Goal: Task Accomplishment & Management: Manage account settings

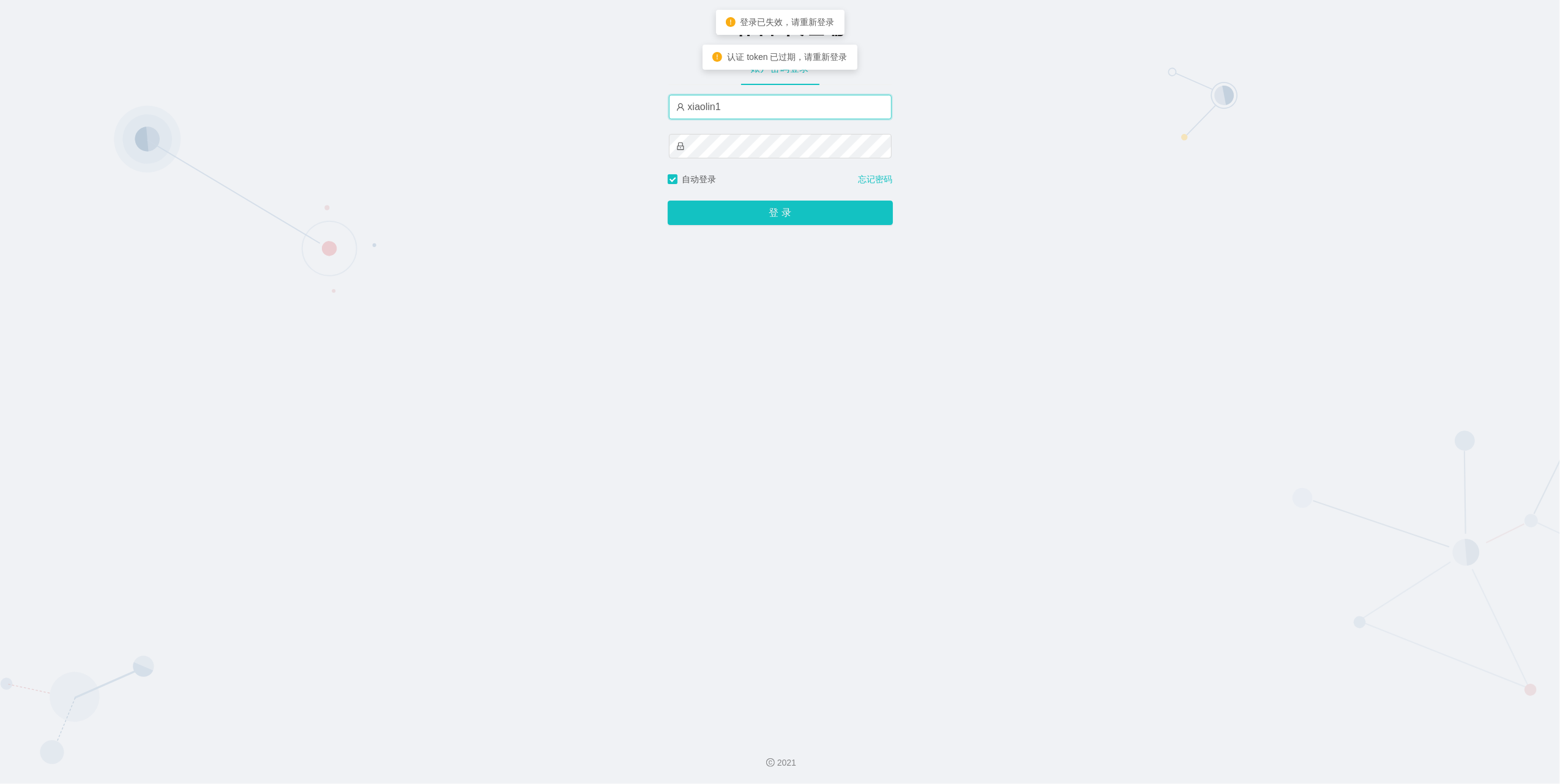
click at [820, 108] on input "xiaolin1" at bounding box center [780, 107] width 223 height 25
type input "azhong02"
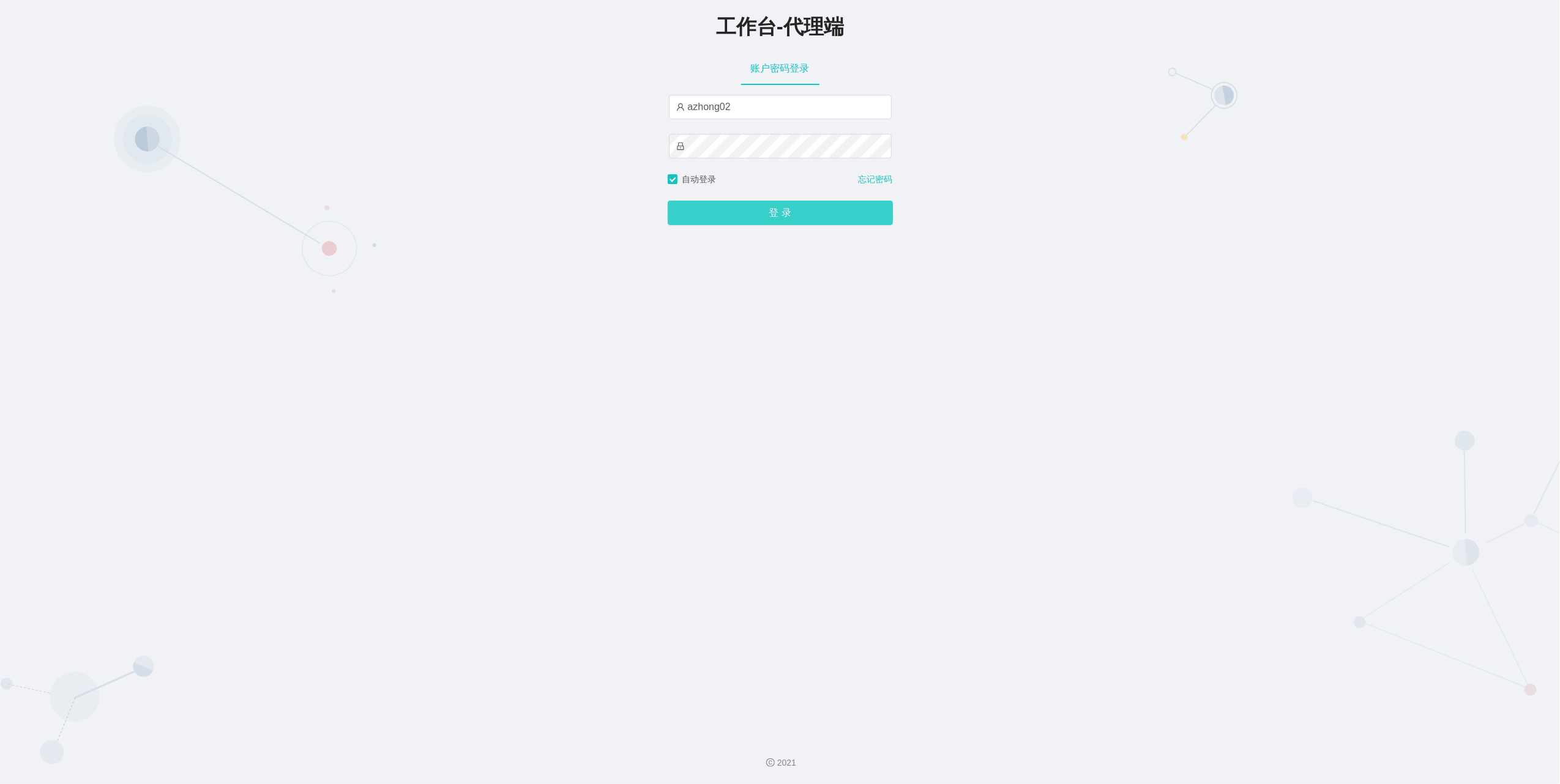
click at [738, 208] on button "登 录" at bounding box center [780, 213] width 225 height 25
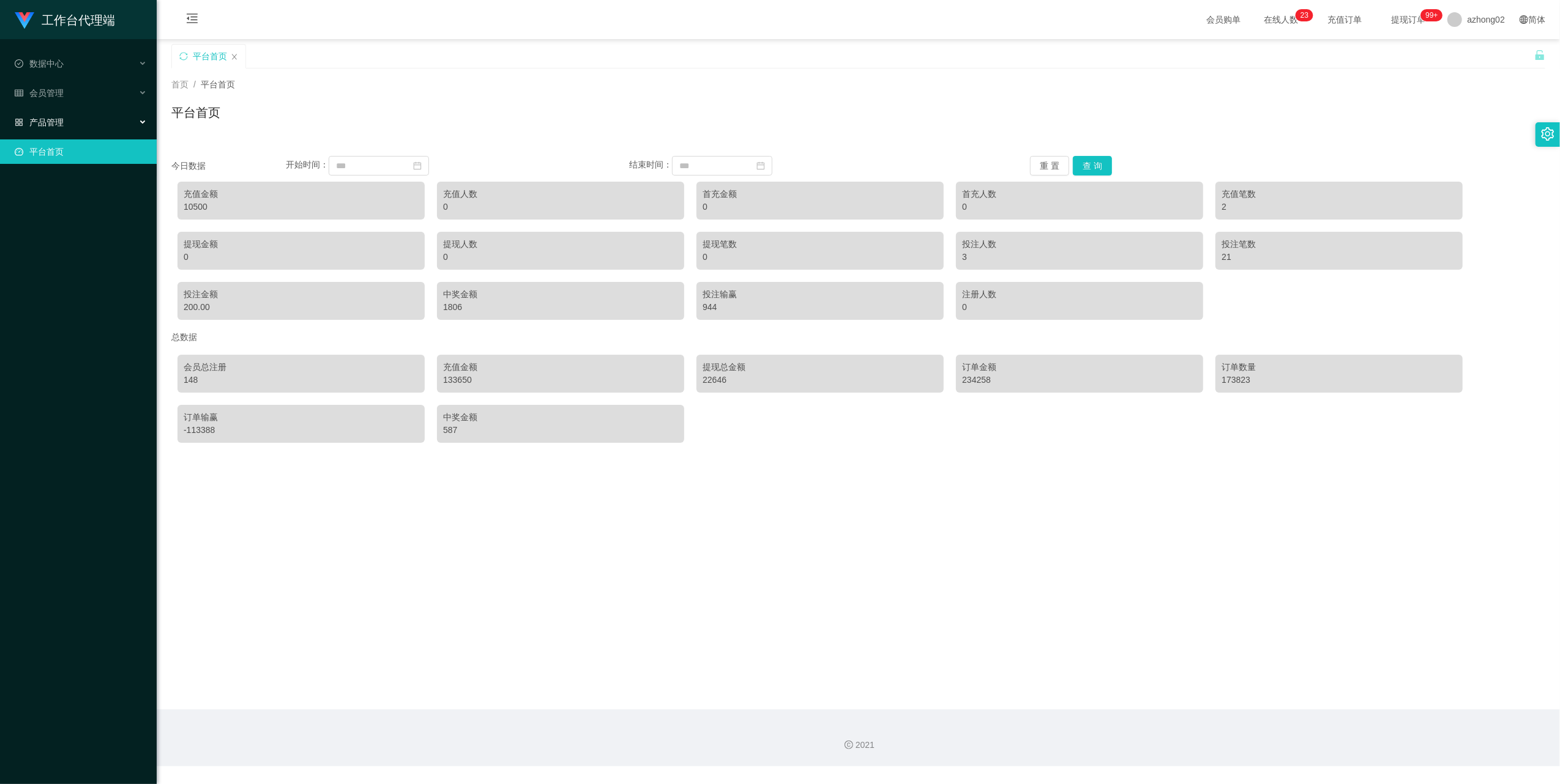
click at [74, 110] on div "产品管理" at bounding box center [78, 123] width 156 height 25
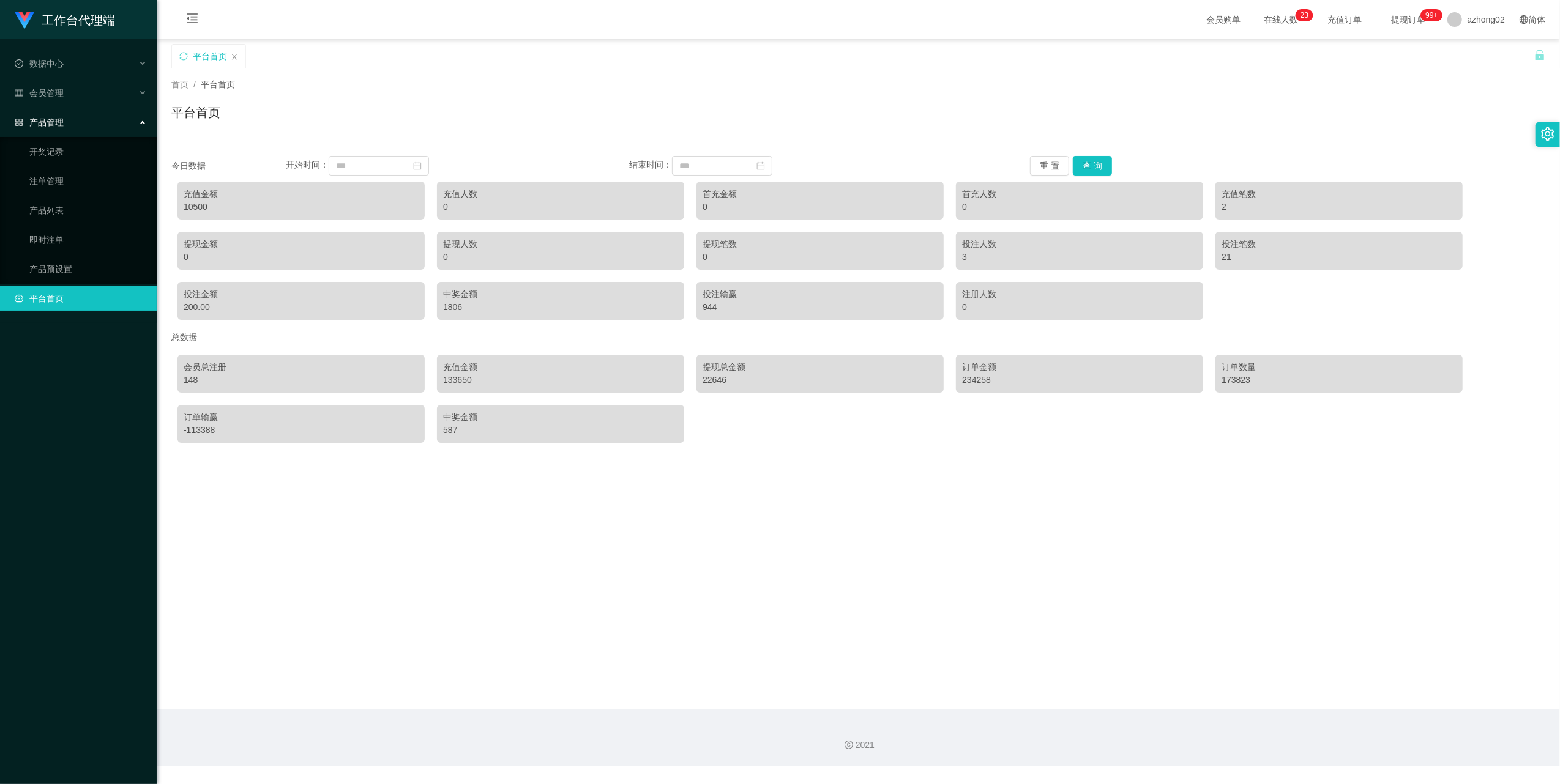
click at [59, 161] on ul "开奖记录 注单管理 产品列表 即时注单 产品预设置" at bounding box center [78, 211] width 156 height 147
click at [57, 186] on link "注单管理" at bounding box center [88, 181] width 118 height 25
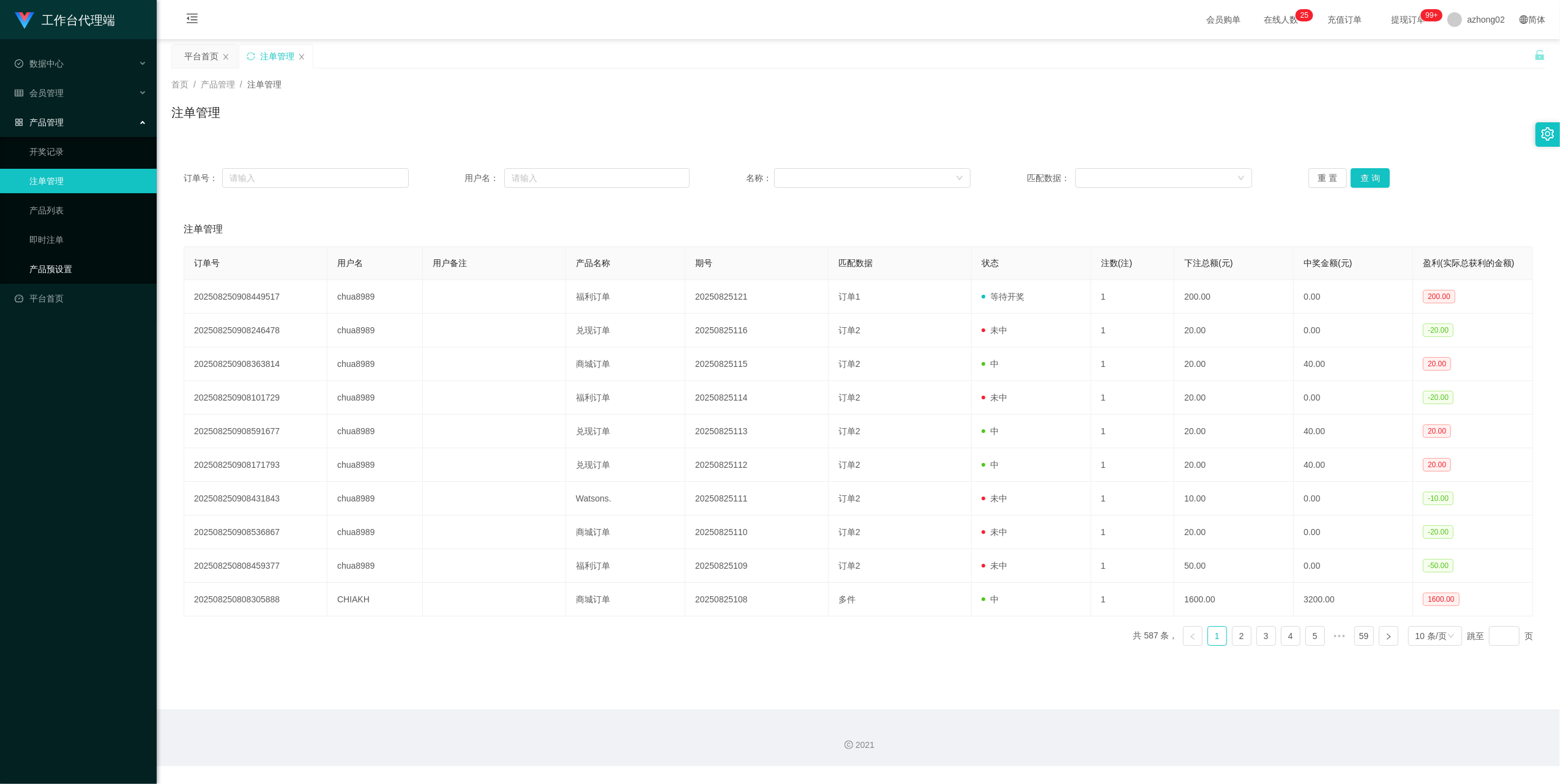
click at [64, 257] on link "产品预设置" at bounding box center [88, 269] width 118 height 25
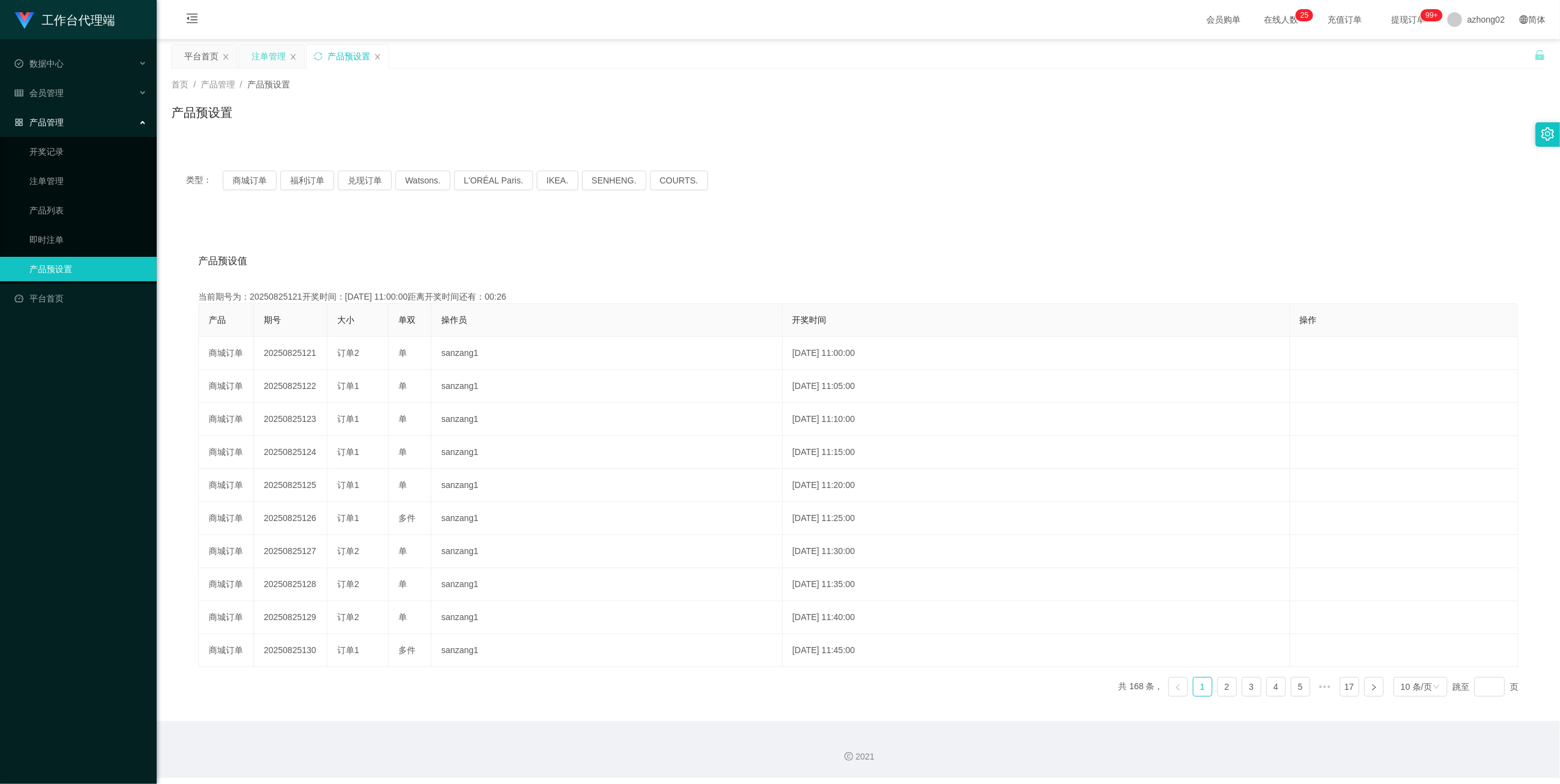
click at [272, 53] on div "注单管理" at bounding box center [269, 56] width 34 height 23
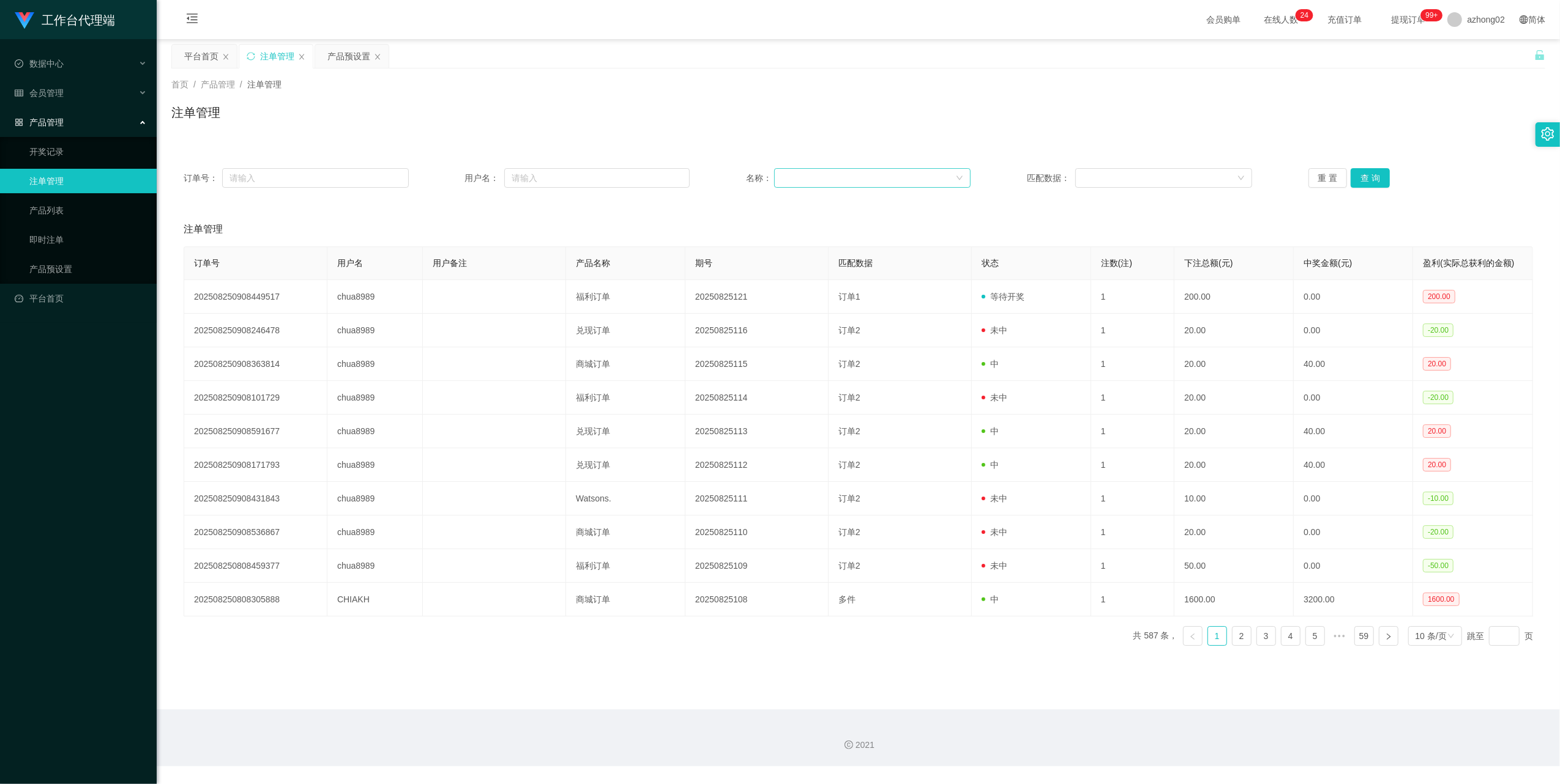
click at [813, 177] on div at bounding box center [868, 178] width 174 height 18
click at [600, 173] on input "text" at bounding box center [597, 178] width 185 height 20
click at [43, 150] on link "开奖记录" at bounding box center [88, 152] width 118 height 25
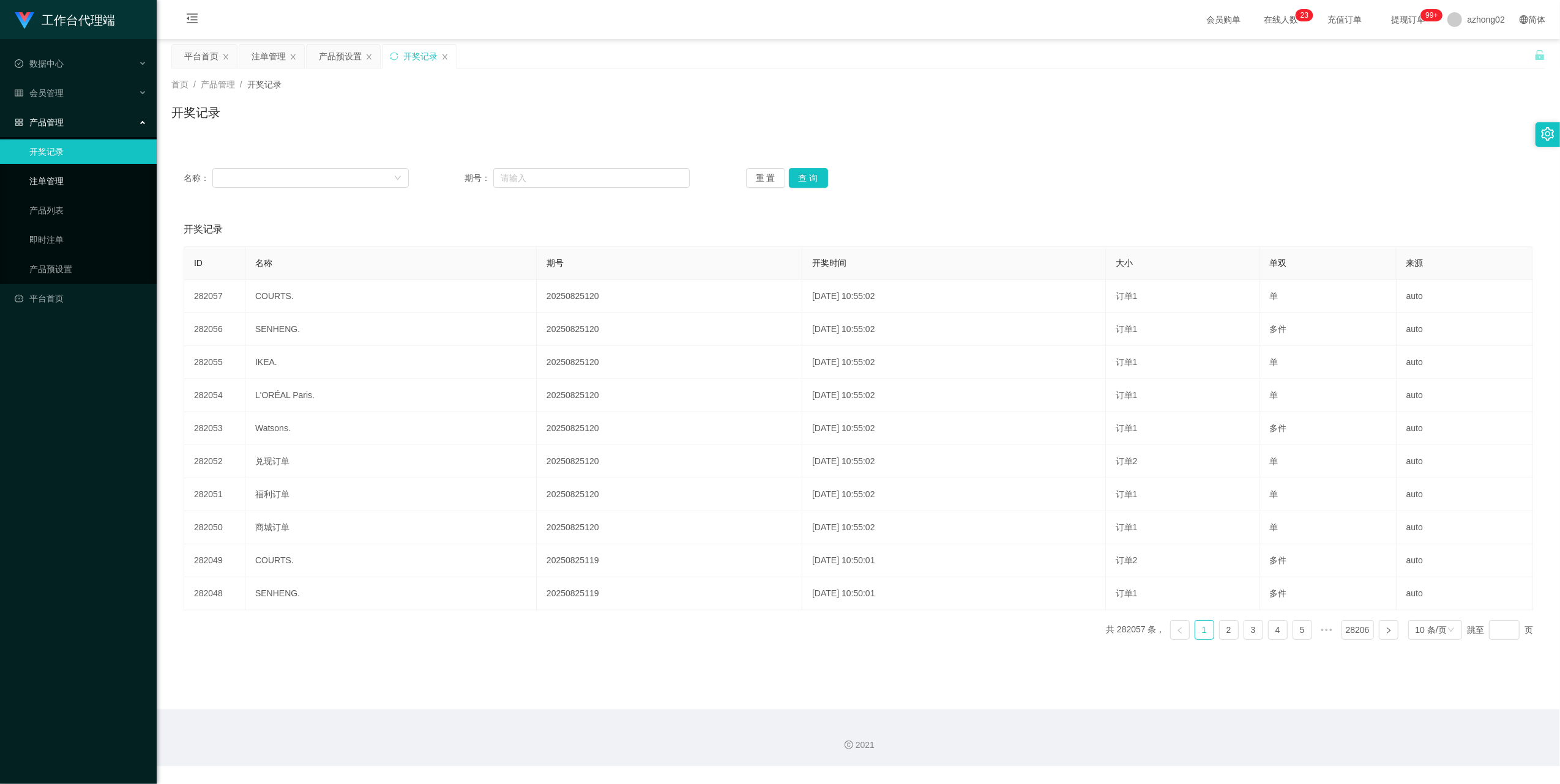
click at [48, 175] on link "注单管理" at bounding box center [88, 181] width 118 height 25
